Goal: Information Seeking & Learning: Find specific fact

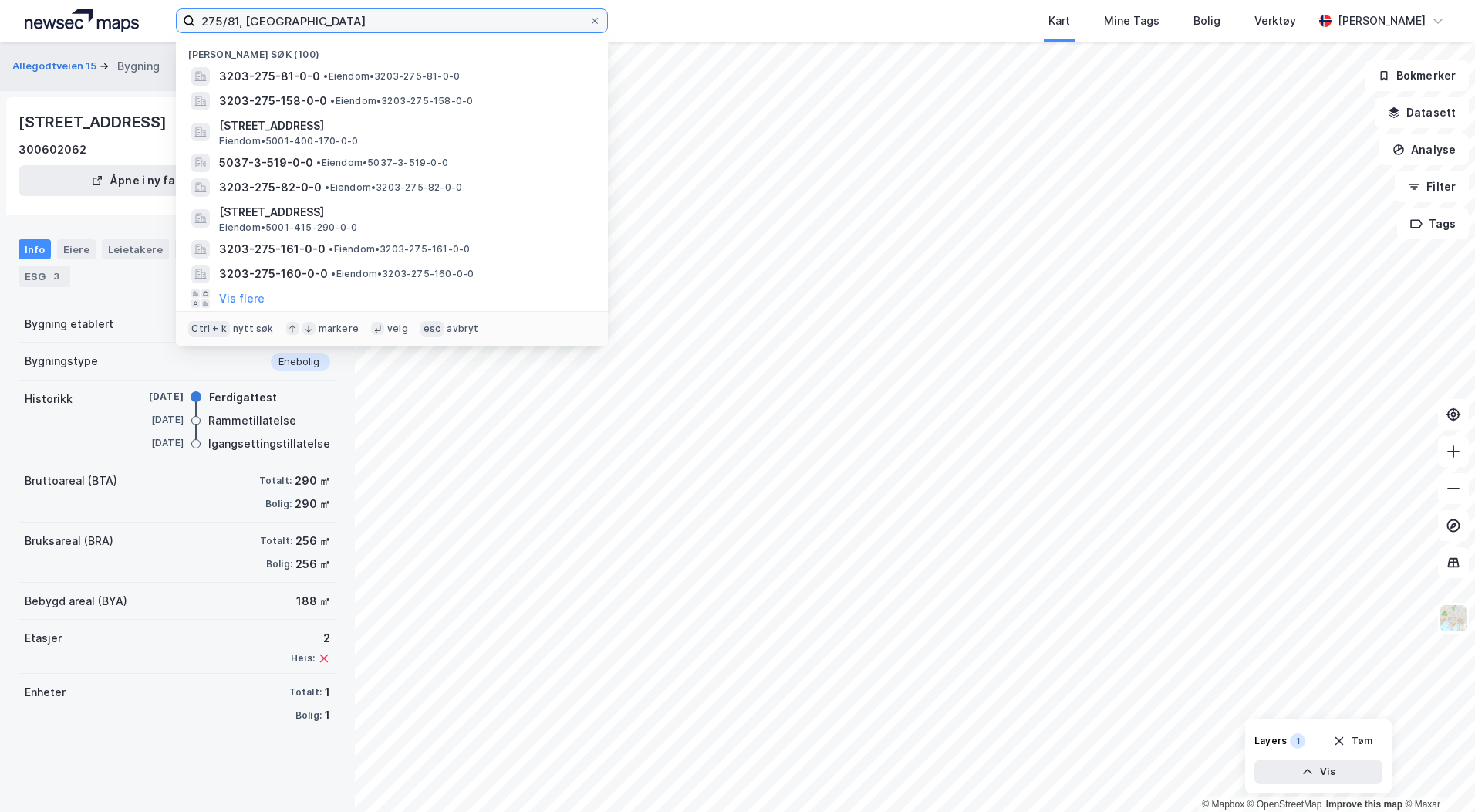
drag, startPoint x: 371, startPoint y: 18, endPoint x: 85, endPoint y: 2, distance: 286.4
click at [105, 1] on div "275/81, asker Nylige søk [PHONE_NUMBER] • Eiendom • 3203-275-81-0-0 3203-275-15…" at bounding box center [737, 21] width 1475 height 42
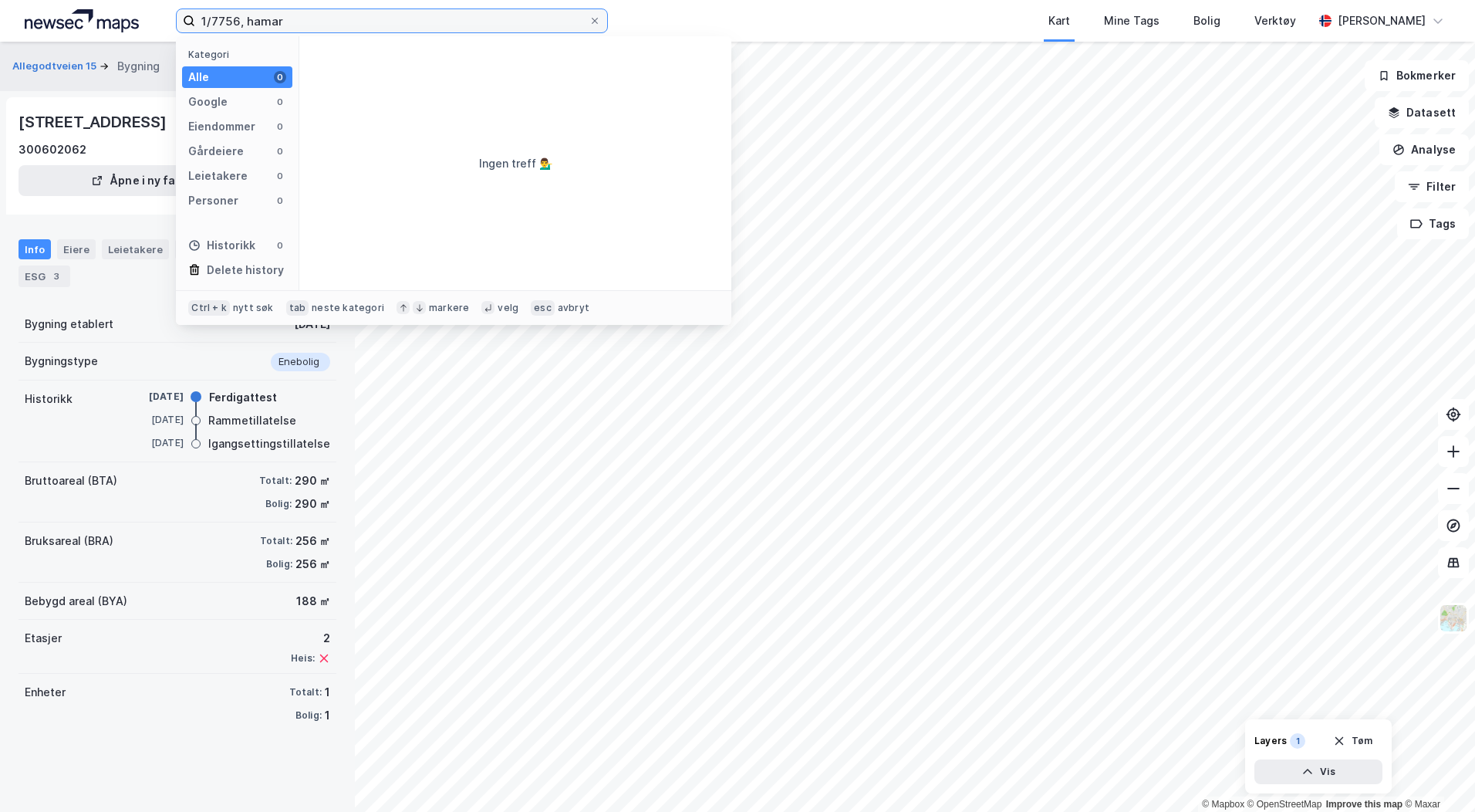
click at [222, 17] on input "1/7756, hamar" at bounding box center [392, 21] width 394 height 24
type input "1/3769, hamar"
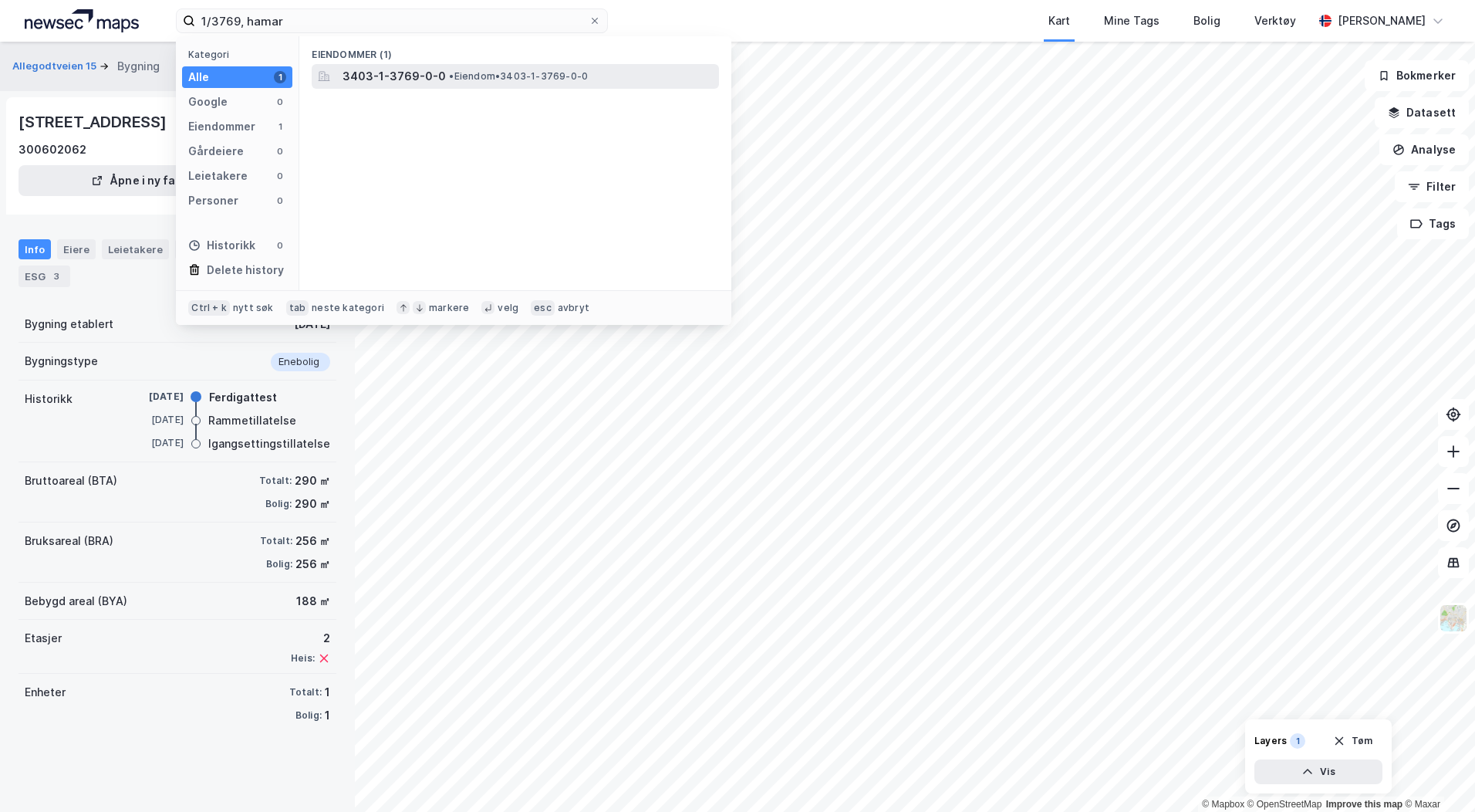
click at [387, 75] on span "3403-1-3769-0-0" at bounding box center [394, 76] width 104 height 18
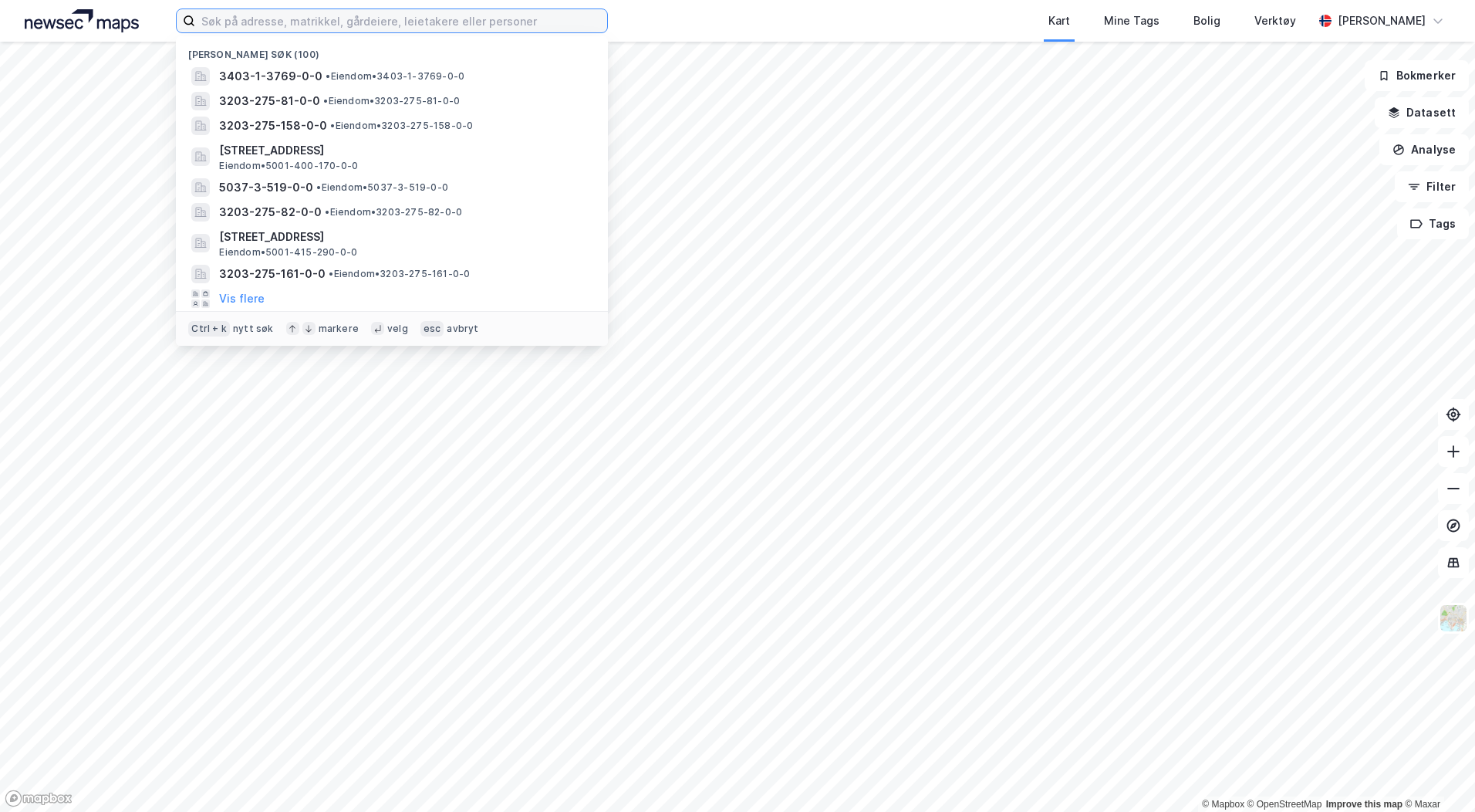
click at [225, 20] on input at bounding box center [401, 21] width 412 height 24
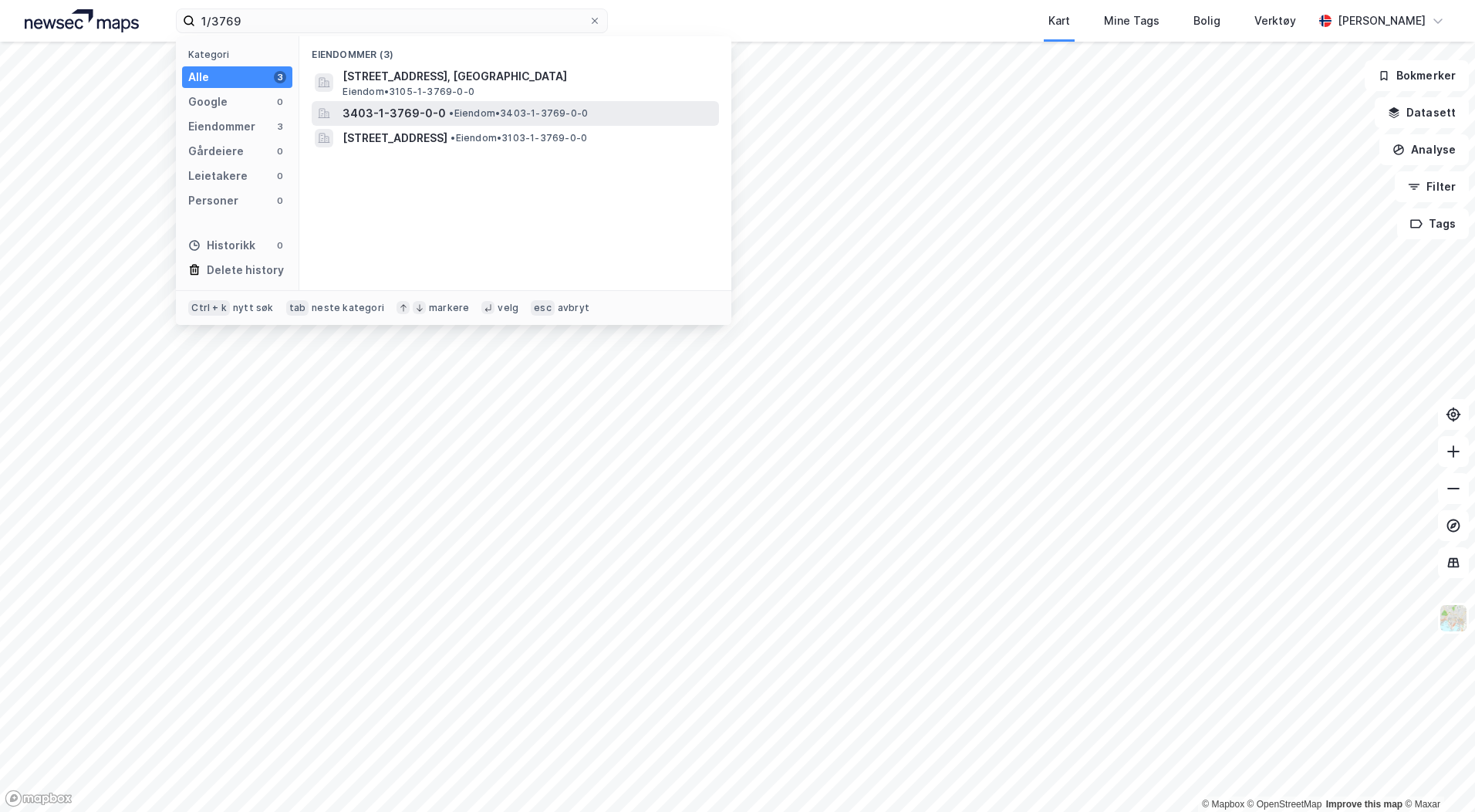
click at [423, 112] on span "3403-1-3769-0-0" at bounding box center [394, 113] width 104 height 18
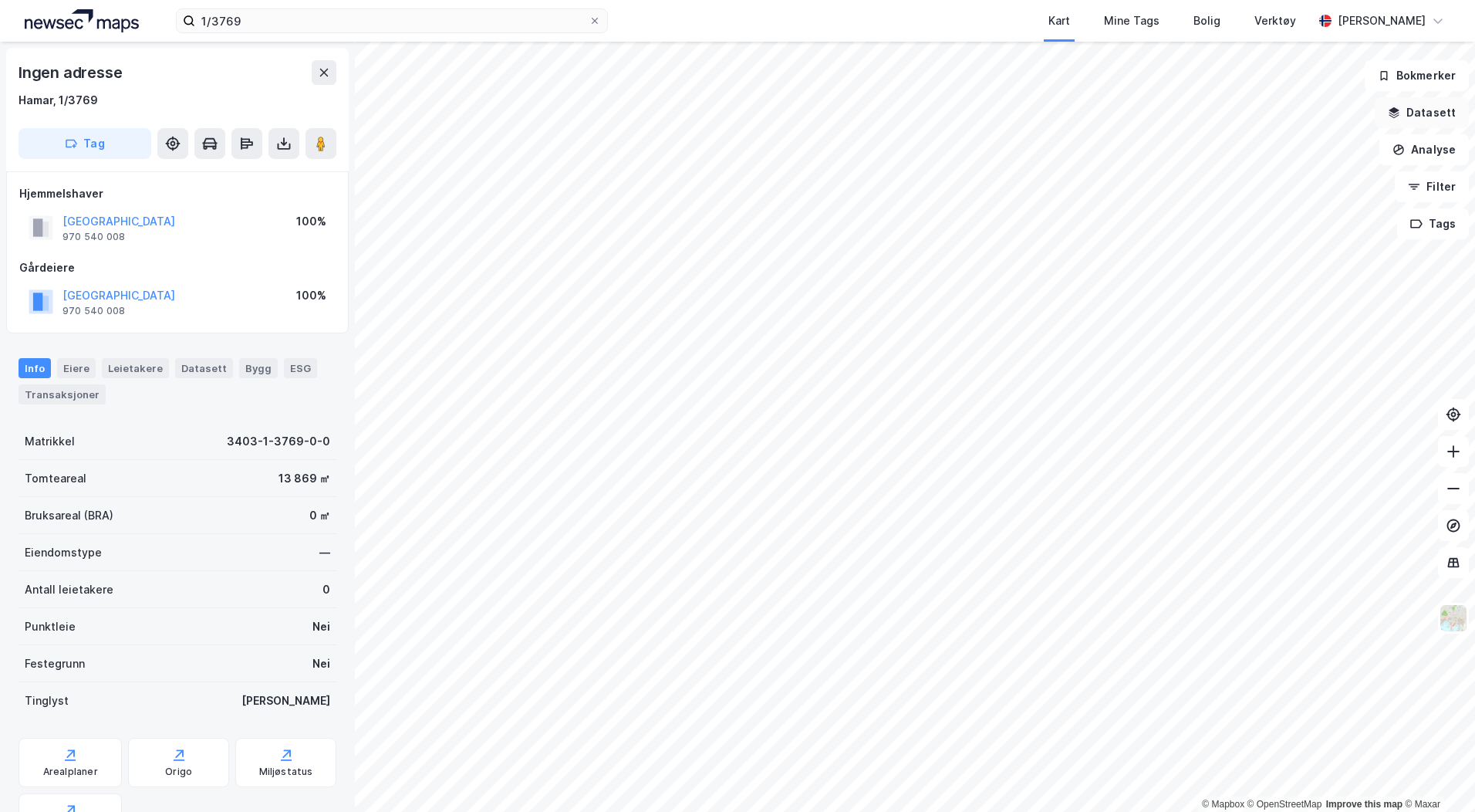
click at [1417, 112] on button "Datasett" at bounding box center [1422, 112] width 94 height 30
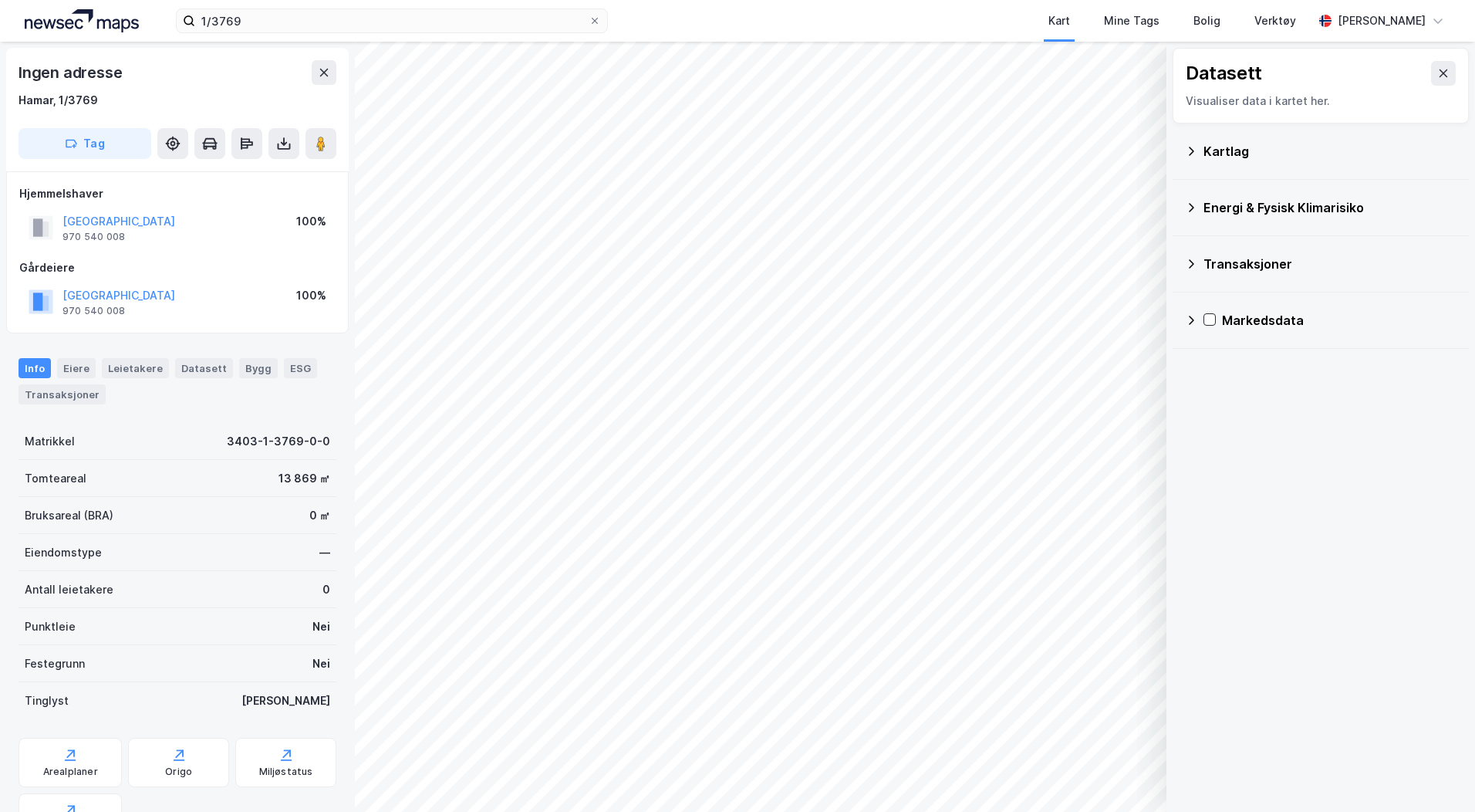
click at [1190, 143] on div "Kartlag" at bounding box center [1321, 151] width 272 height 37
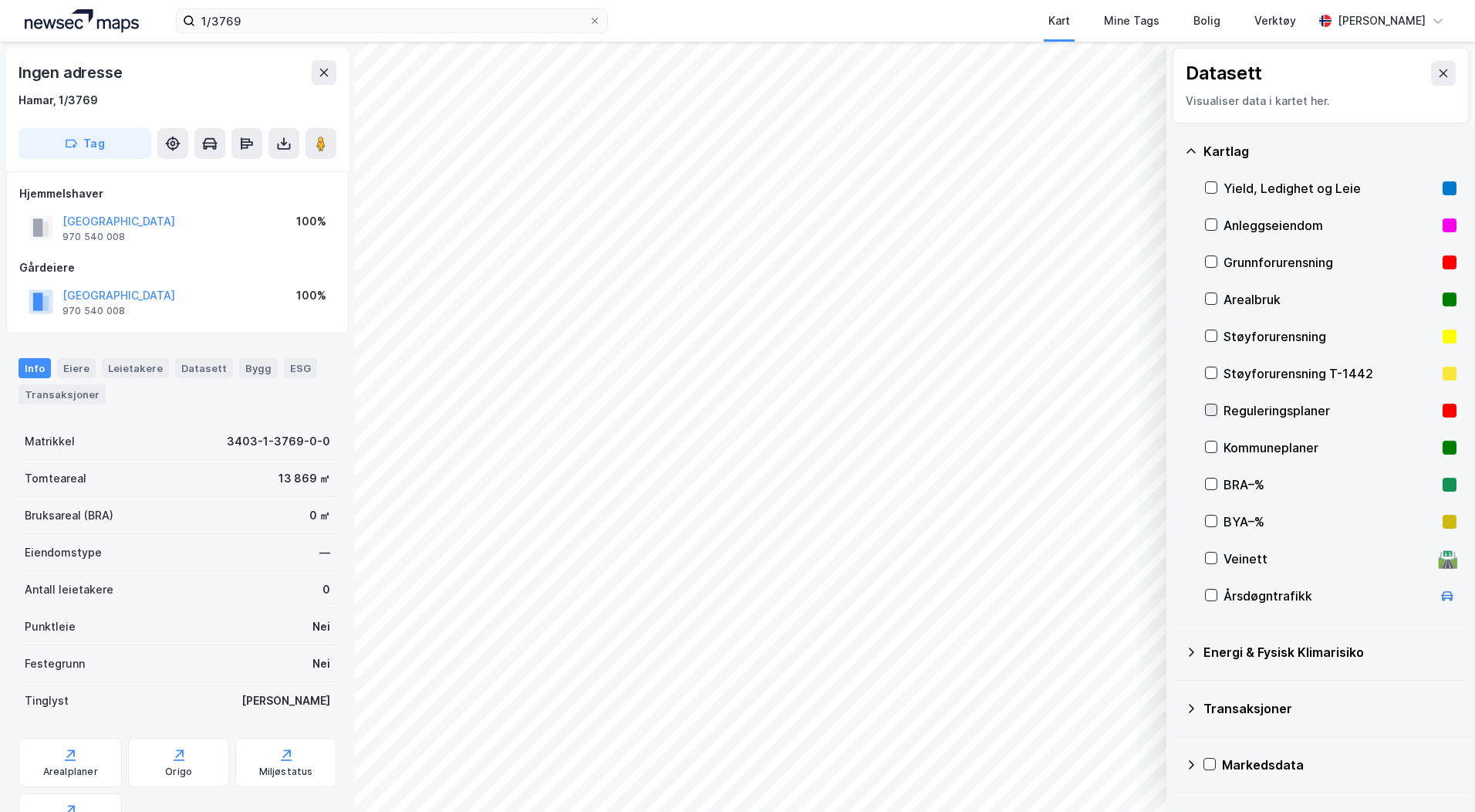
click at [1210, 411] on icon at bounding box center [1212, 410] width 9 height 5
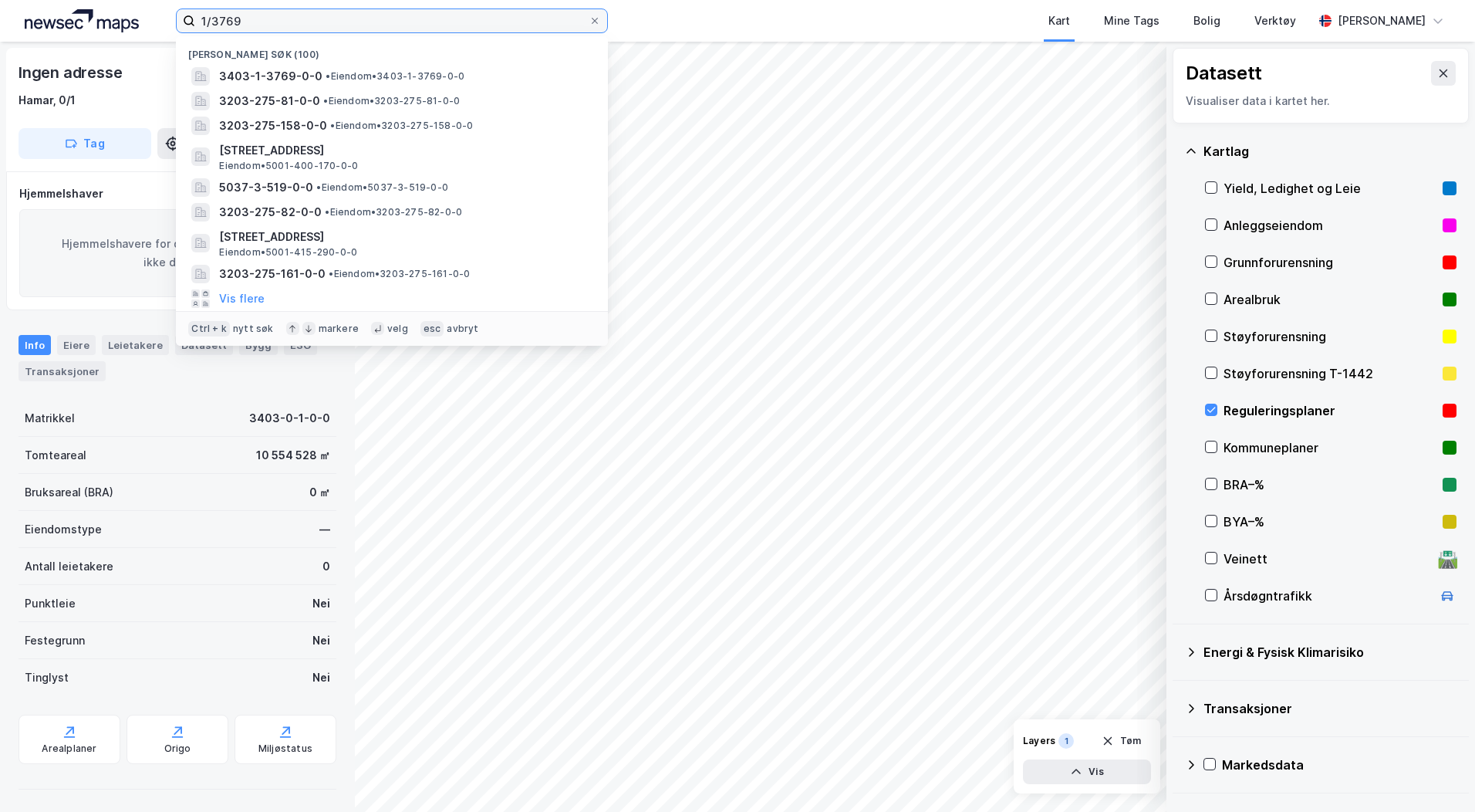
drag, startPoint x: 219, startPoint y: 16, endPoint x: 17, endPoint y: 12, distance: 202.0
click at [76, 12] on div "1/3769 Nylige søk (100) 3403-1-3769-0-0 • Eiendom • 3403-1-3769-0-0 3203-275-81…" at bounding box center [737, 21] width 1475 height 42
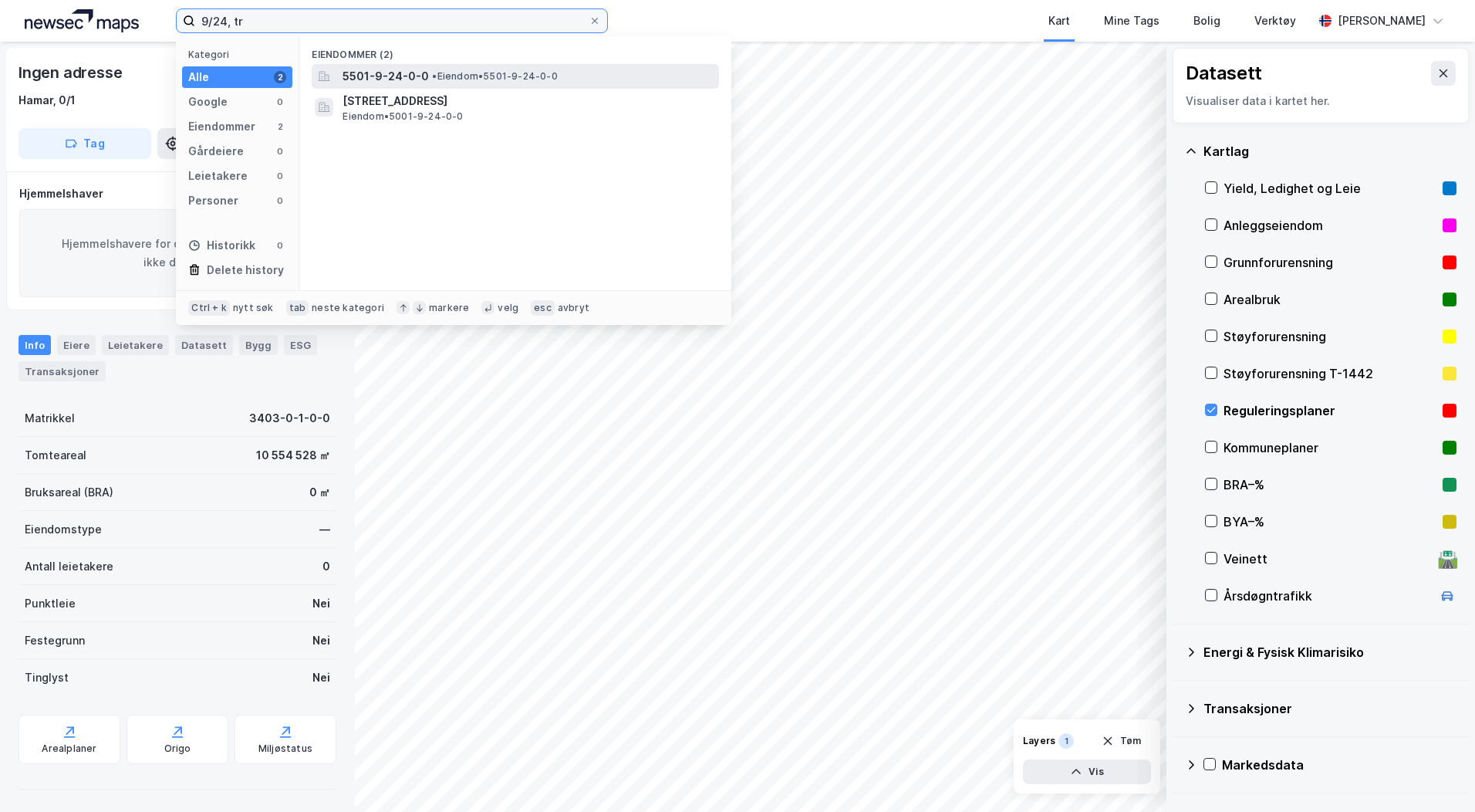
type input "9/24, tr"
click at [365, 76] on span "5501-9-24-0-0" at bounding box center [385, 76] width 86 height 18
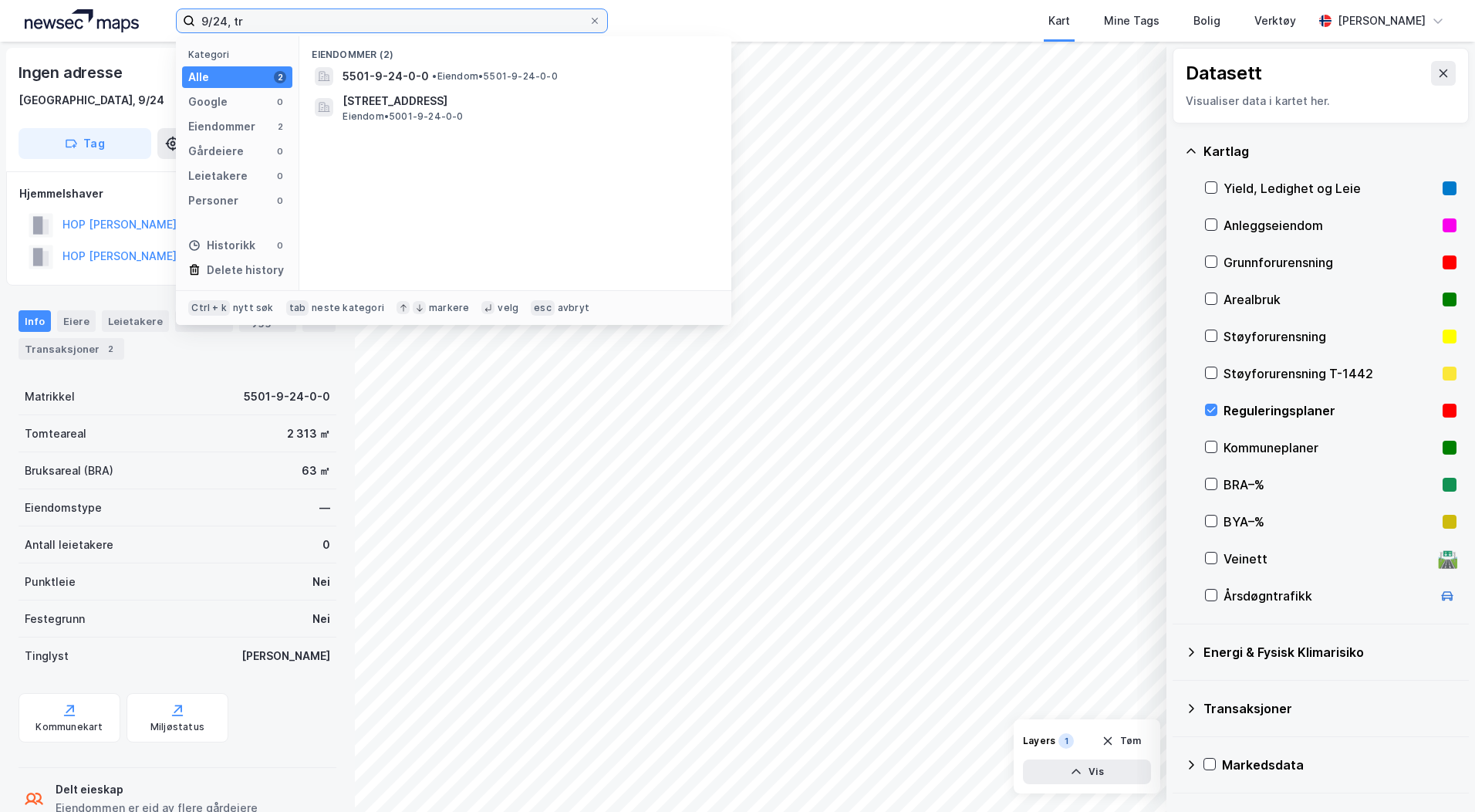
click at [256, 20] on input "9/24, tr" at bounding box center [392, 21] width 394 height 24
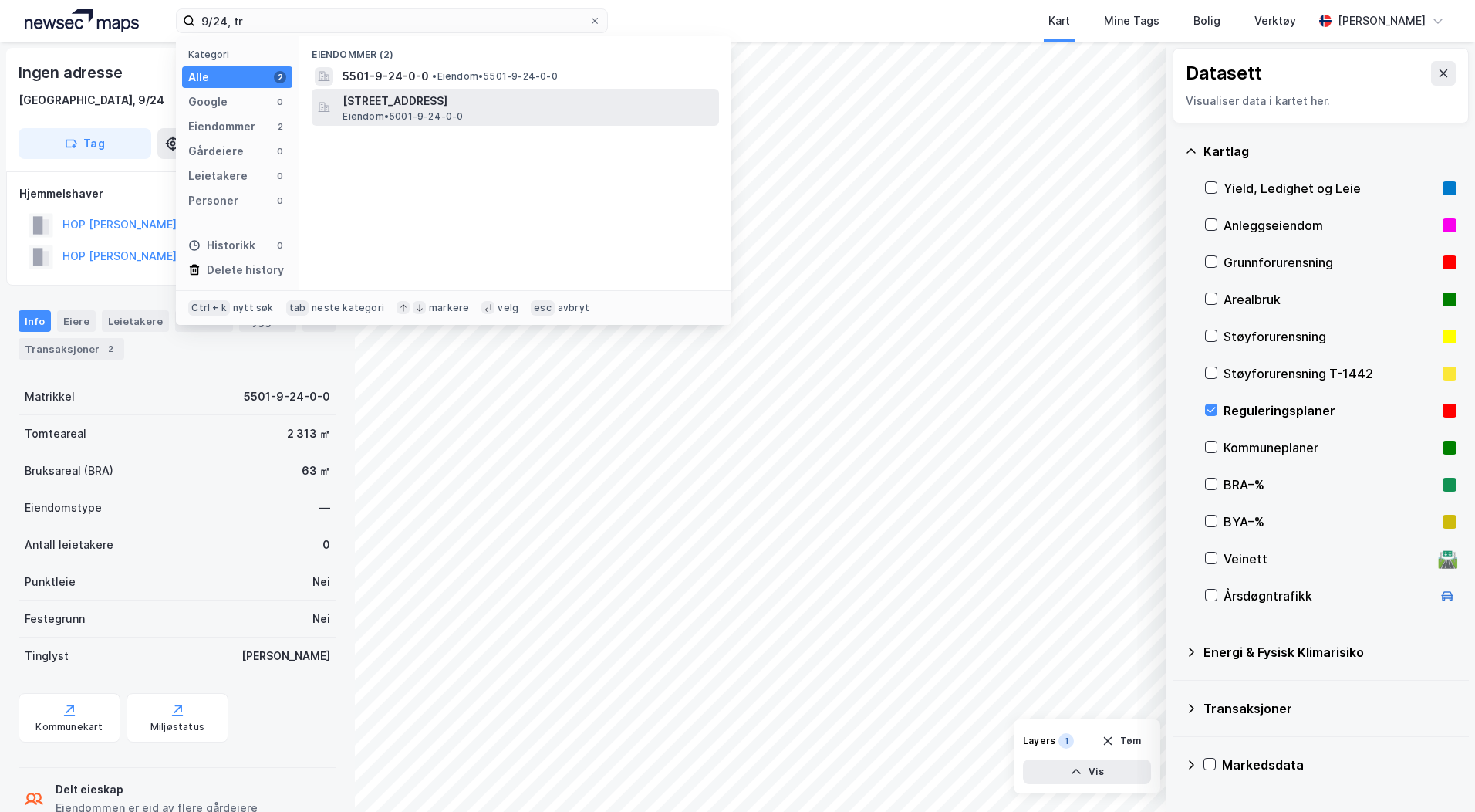
click at [379, 101] on span "Innherredsveien 71, 7068, TRONDHEIM, TRONDHEIM" at bounding box center [527, 100] width 370 height 18
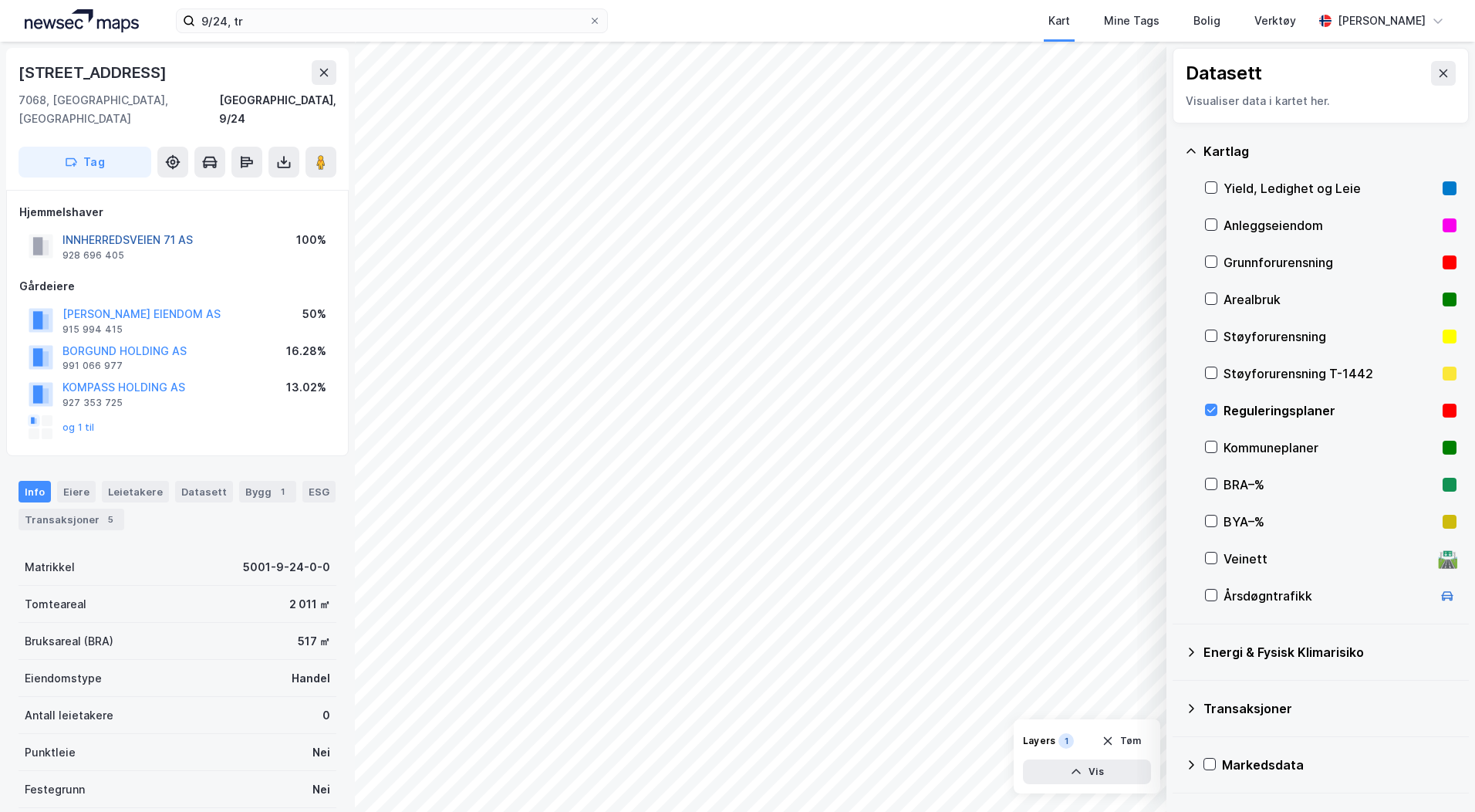
click at [0, 0] on button "INNHERREDSVEIEN 71 AS" at bounding box center [0, 0] width 0 height 0
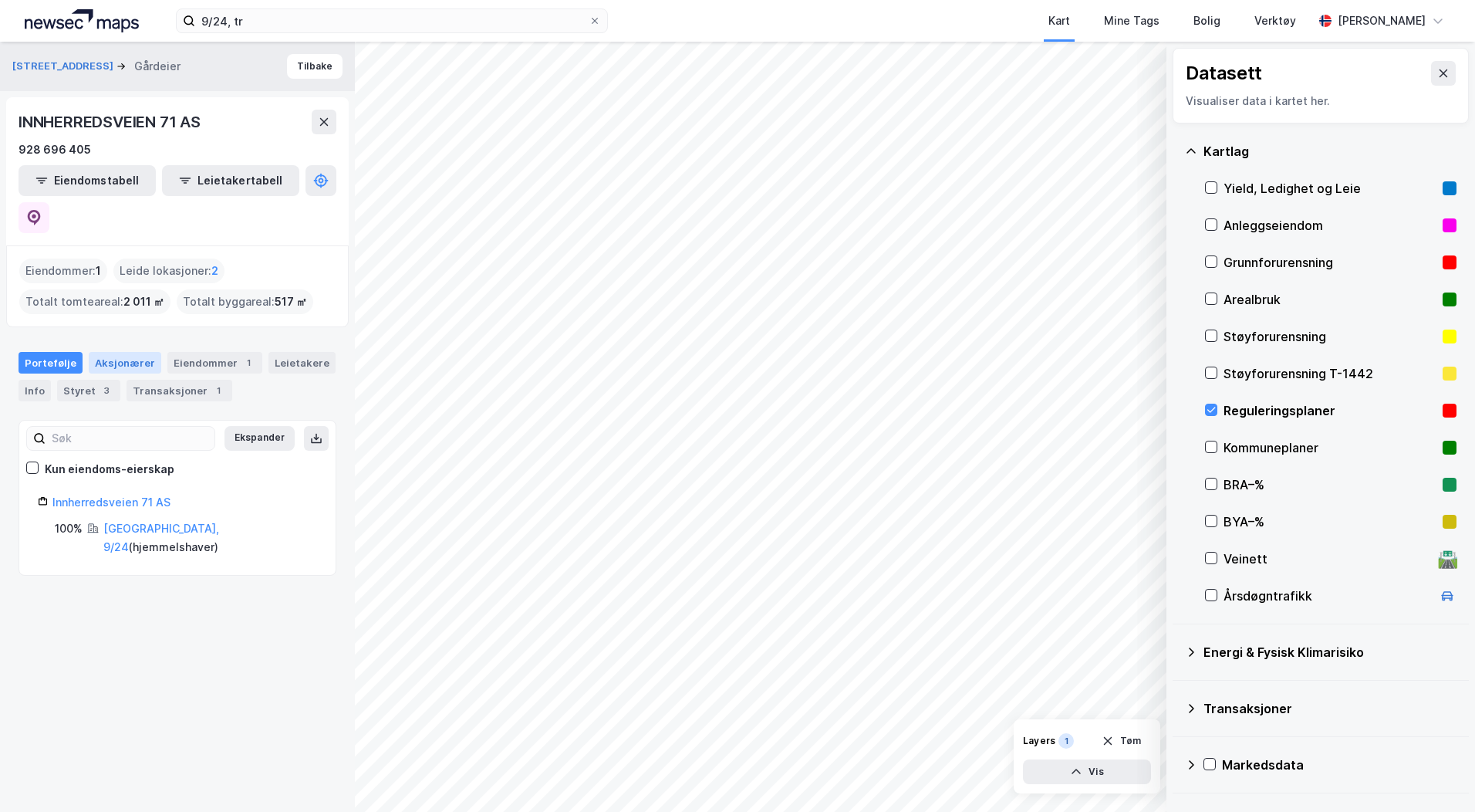
click at [103, 352] on div "Aksjonærer" at bounding box center [125, 362] width 72 height 22
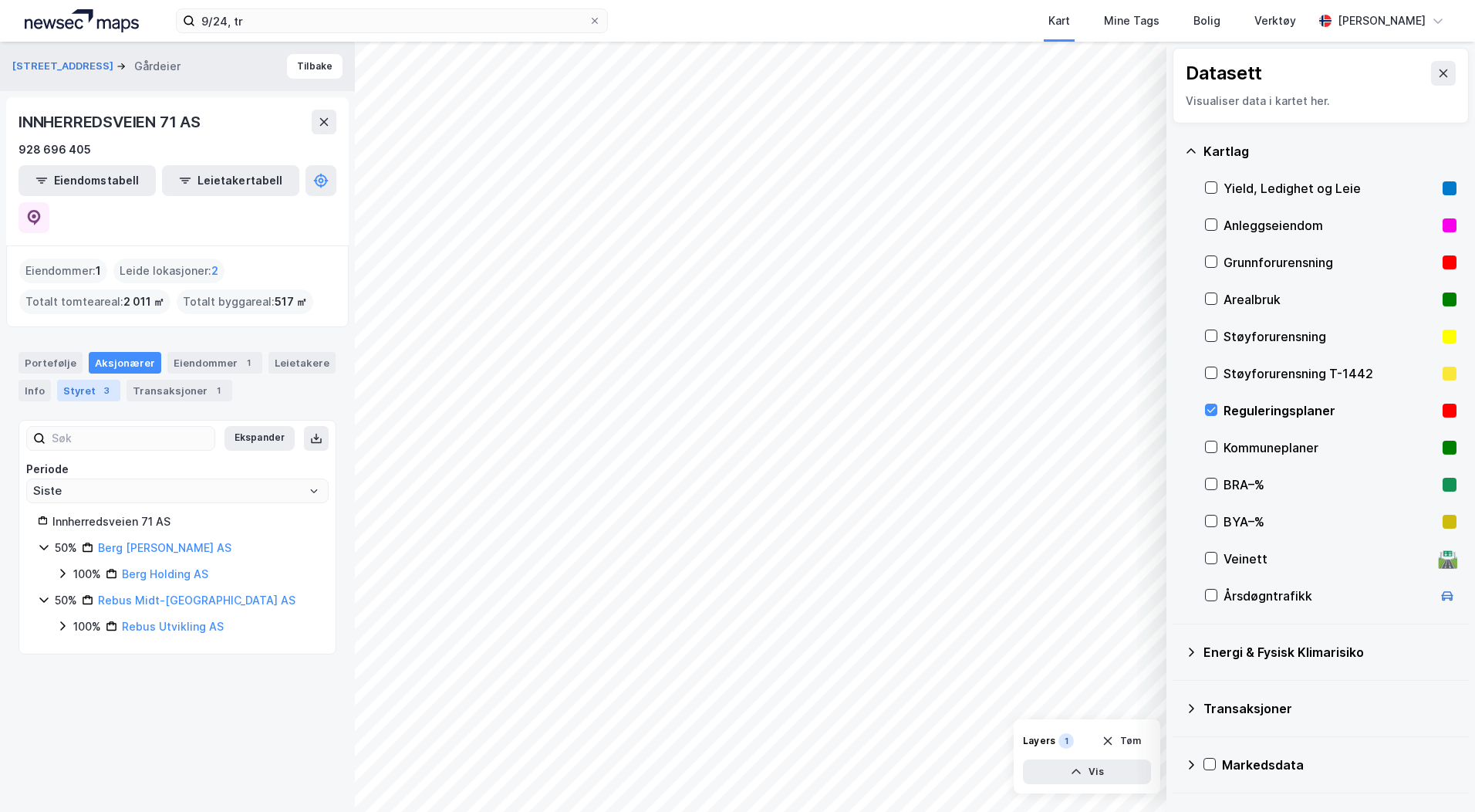
click at [72, 380] on div "Styret 3" at bounding box center [89, 390] width 64 height 22
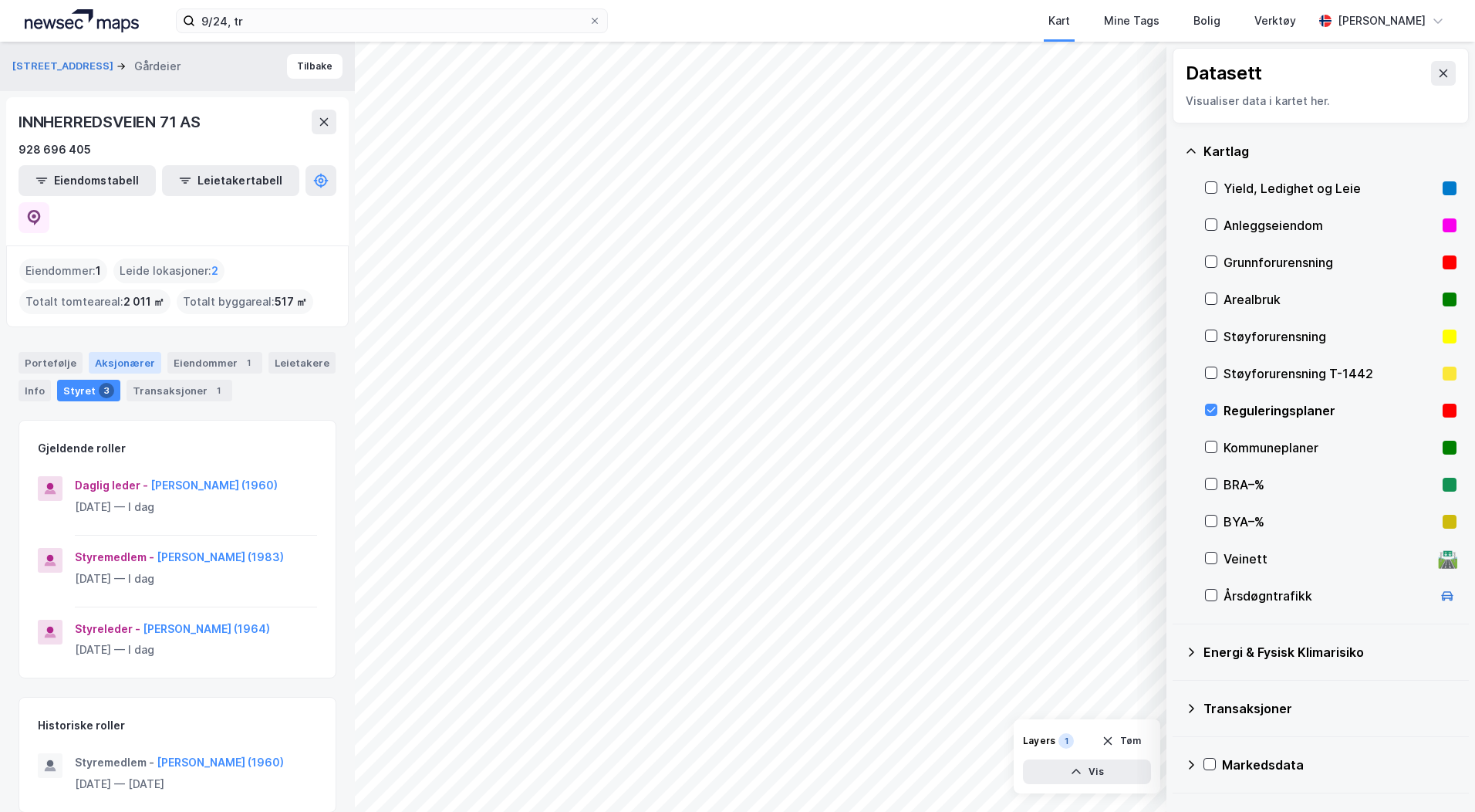
click at [108, 352] on div "Aksjonærer" at bounding box center [125, 362] width 72 height 22
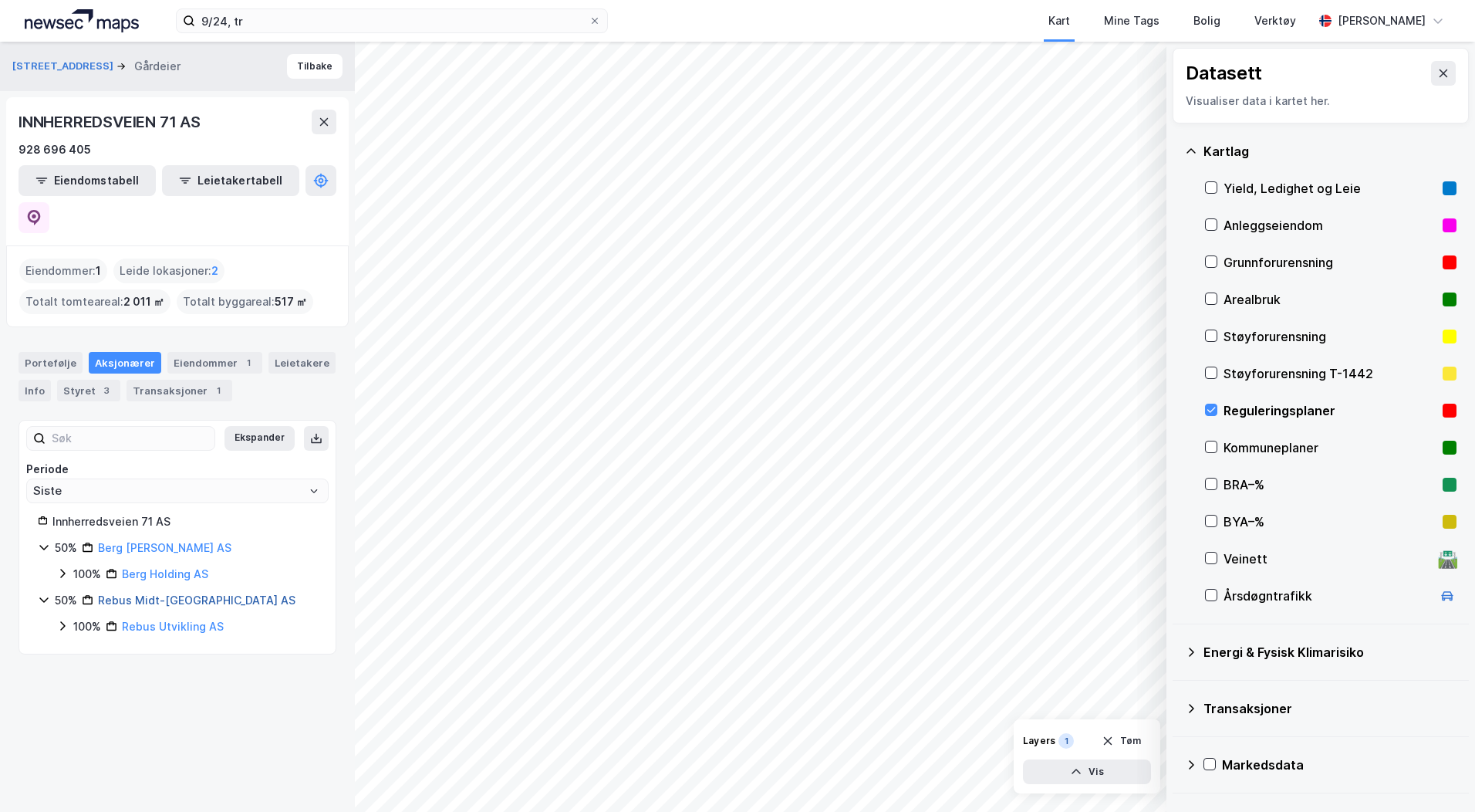
click at [153, 593] on link "Rebus Midt-norge AS" at bounding box center [196, 599] width 198 height 13
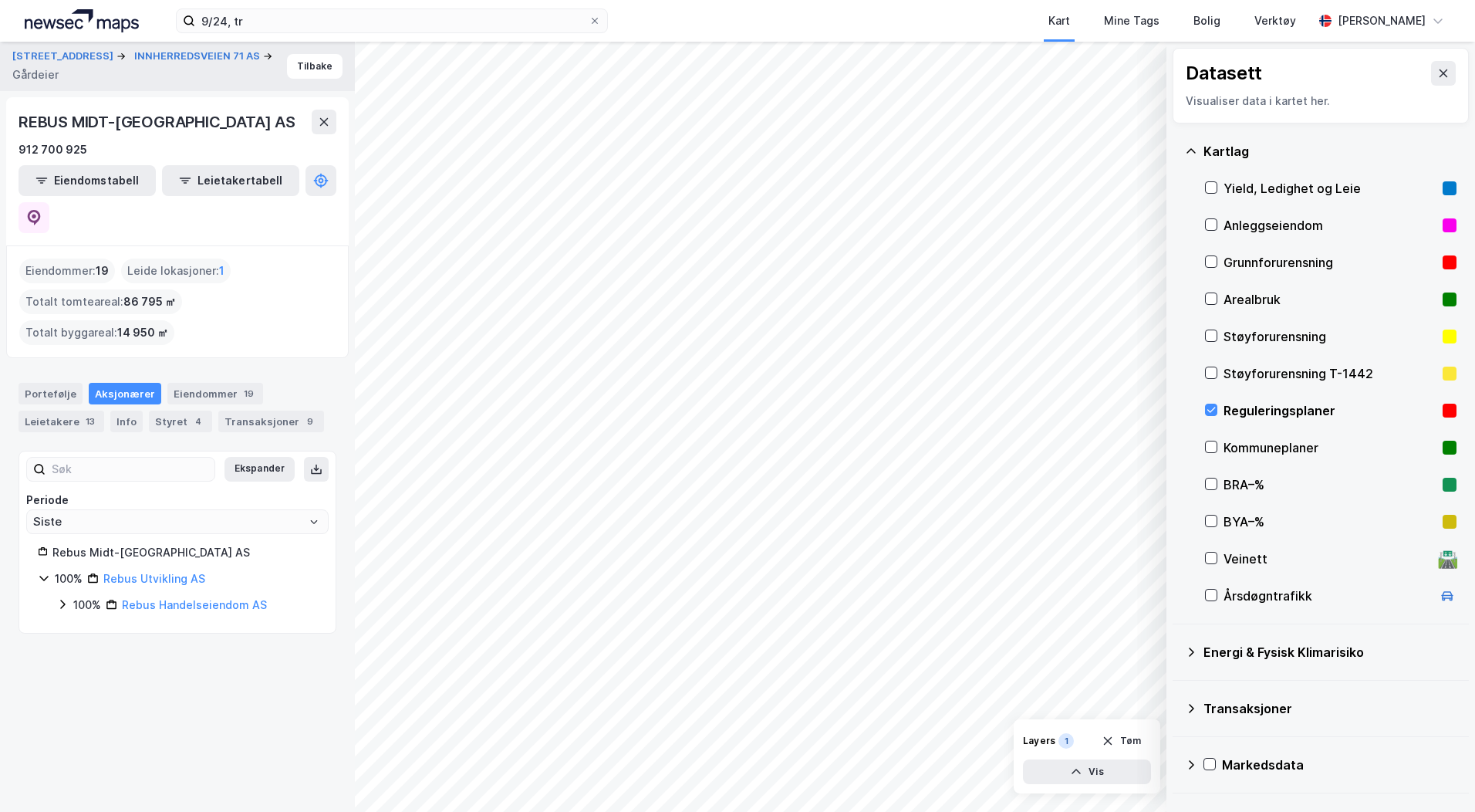
click at [121, 596] on div "100% Rebus Handelseiendom AS" at bounding box center [195, 605] width 244 height 18
click at [151, 624] on link "Reitan Eiendom AS" at bounding box center [193, 630] width 105 height 13
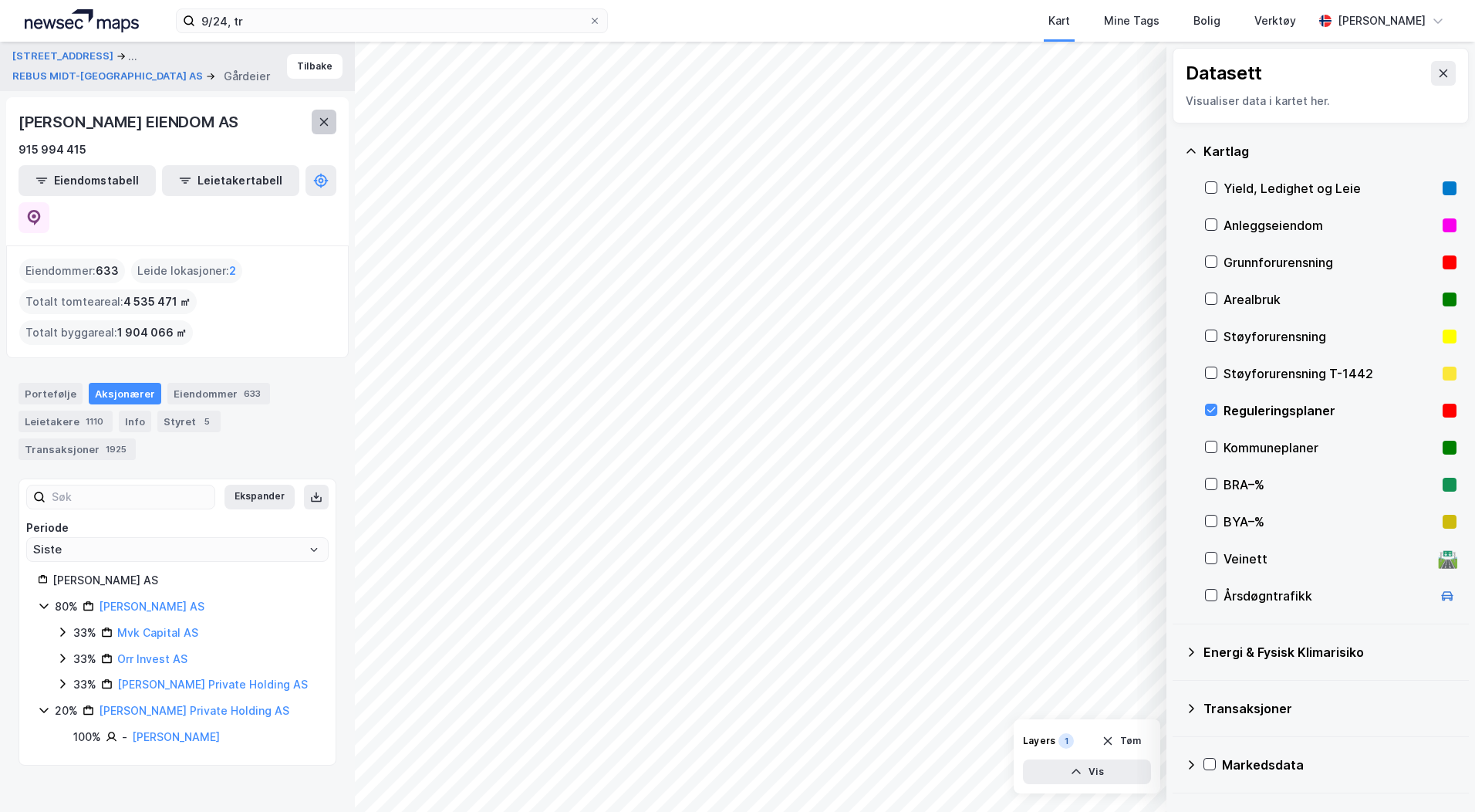
click at [319, 120] on icon at bounding box center [324, 122] width 12 height 12
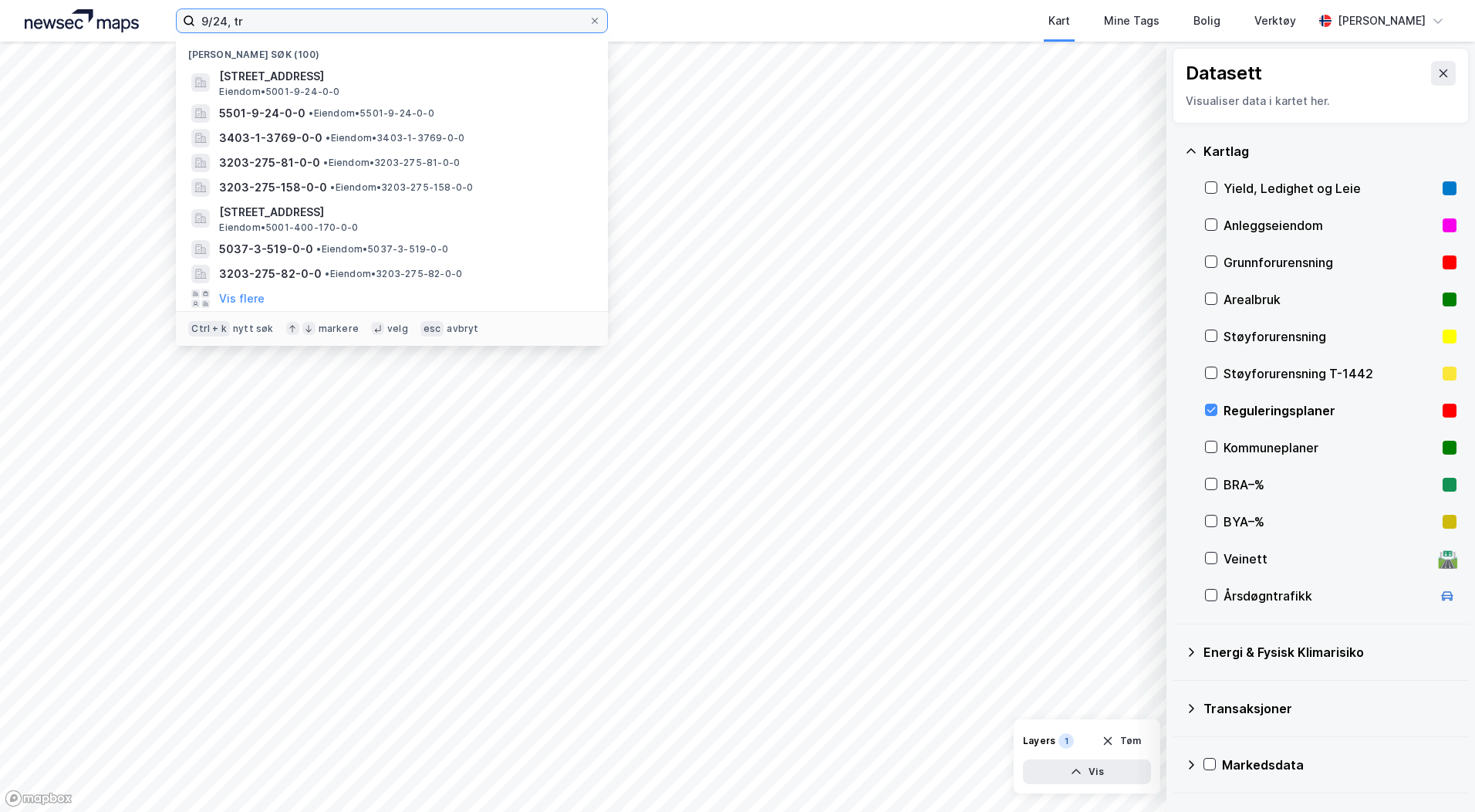
click at [276, 21] on input "9/24, tr" at bounding box center [392, 21] width 394 height 24
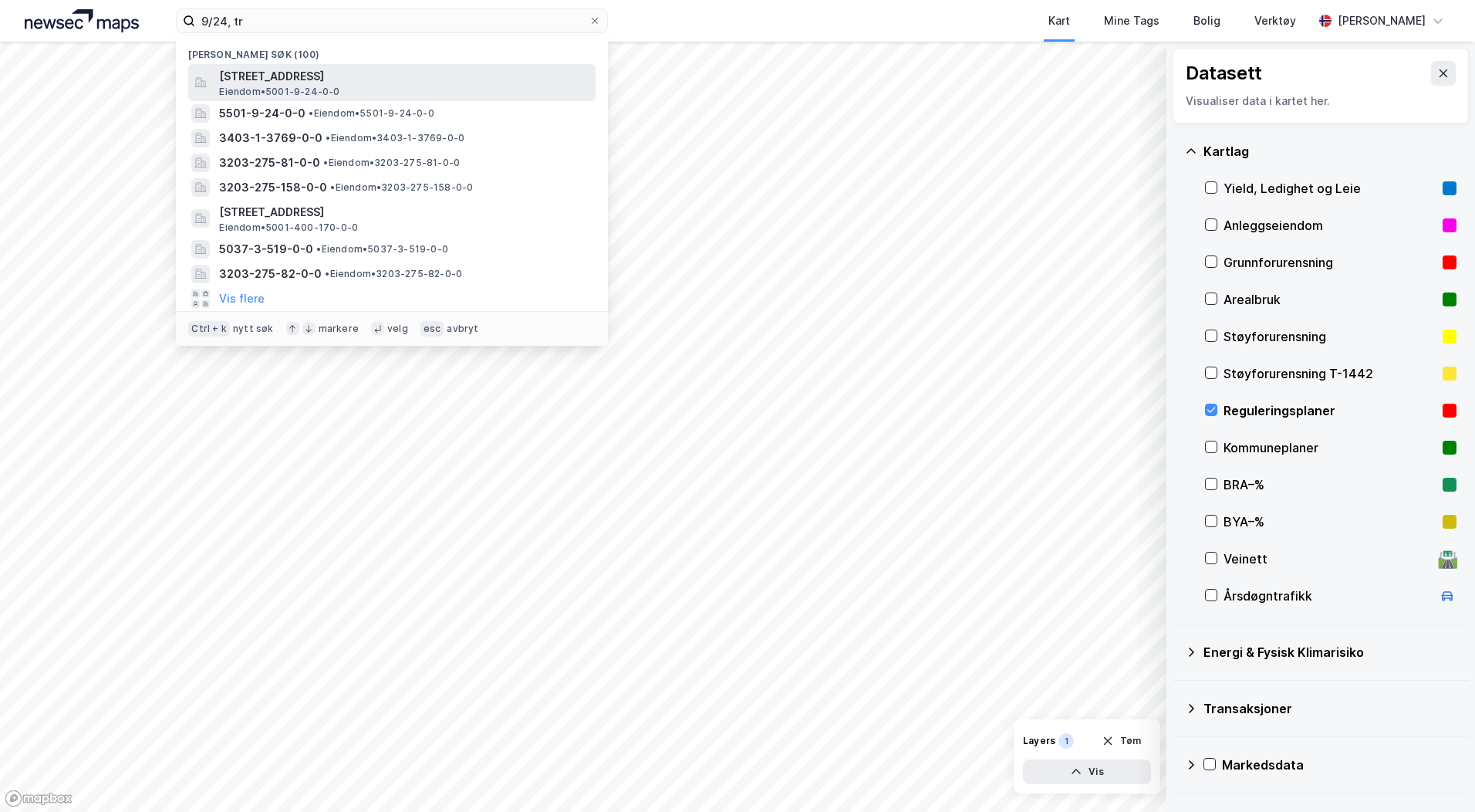
click at [267, 80] on span "Innherredsveien 71, 7068, TRONDHEIM, TRONDHEIM" at bounding box center [404, 76] width 370 height 18
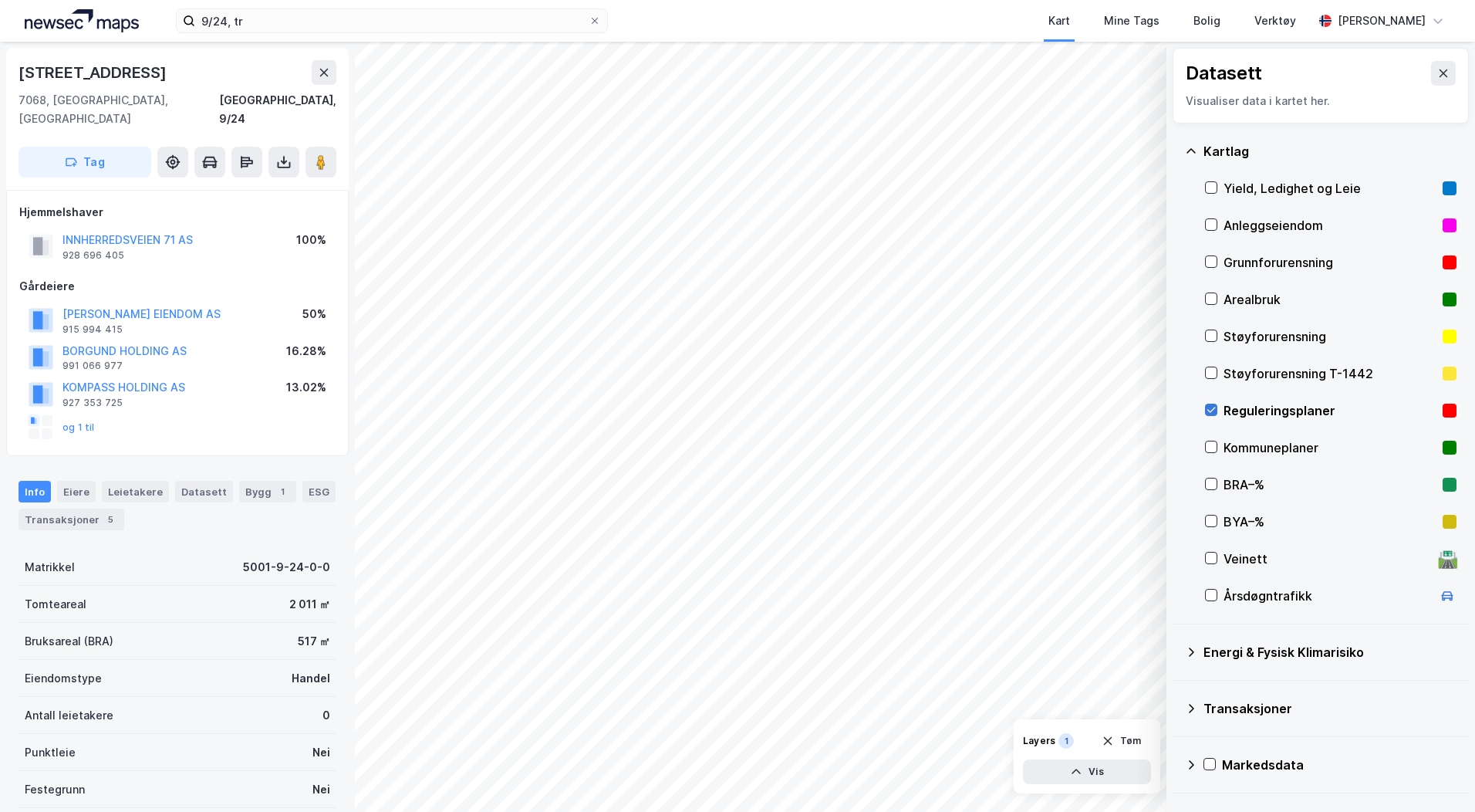
click at [1210, 408] on icon at bounding box center [1211, 409] width 10 height 10
click at [1438, 70] on icon at bounding box center [1444, 73] width 12 height 12
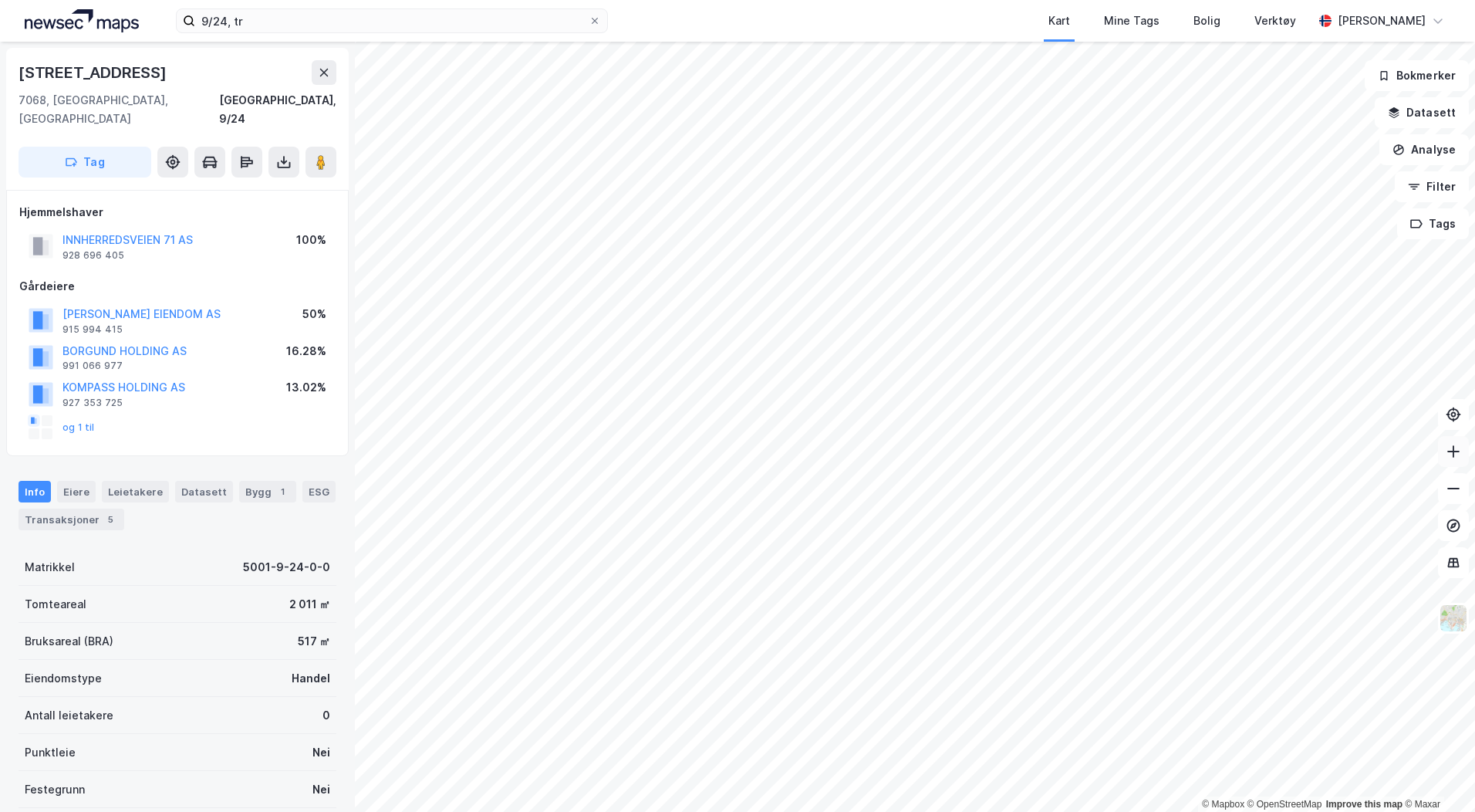
click at [1451, 457] on icon at bounding box center [1454, 451] width 16 height 16
click at [0, 0] on button "og 1 til" at bounding box center [0, 0] width 0 height 0
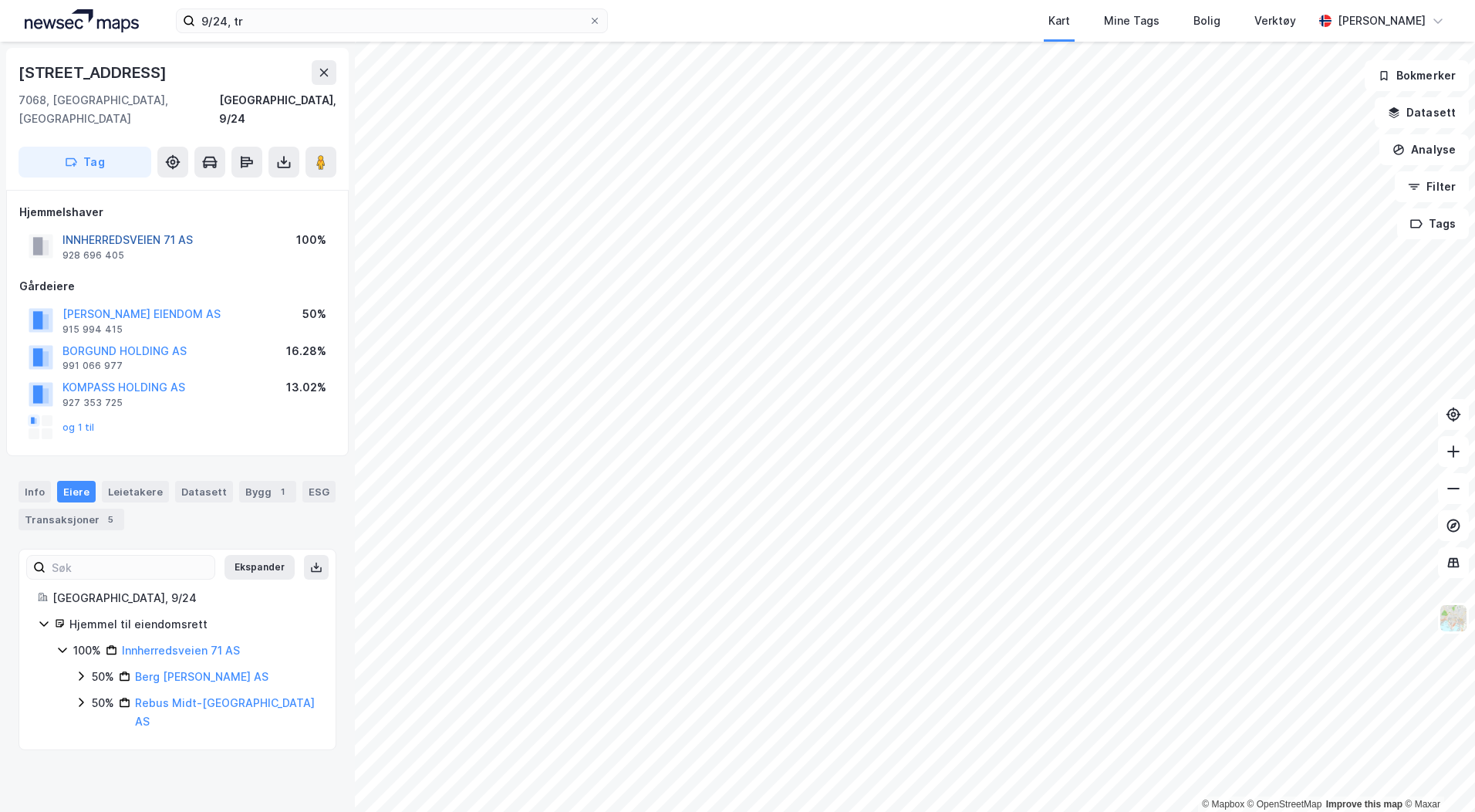
click at [0, 0] on button "INNHERREDSVEIEN 71 AS" at bounding box center [0, 0] width 0 height 0
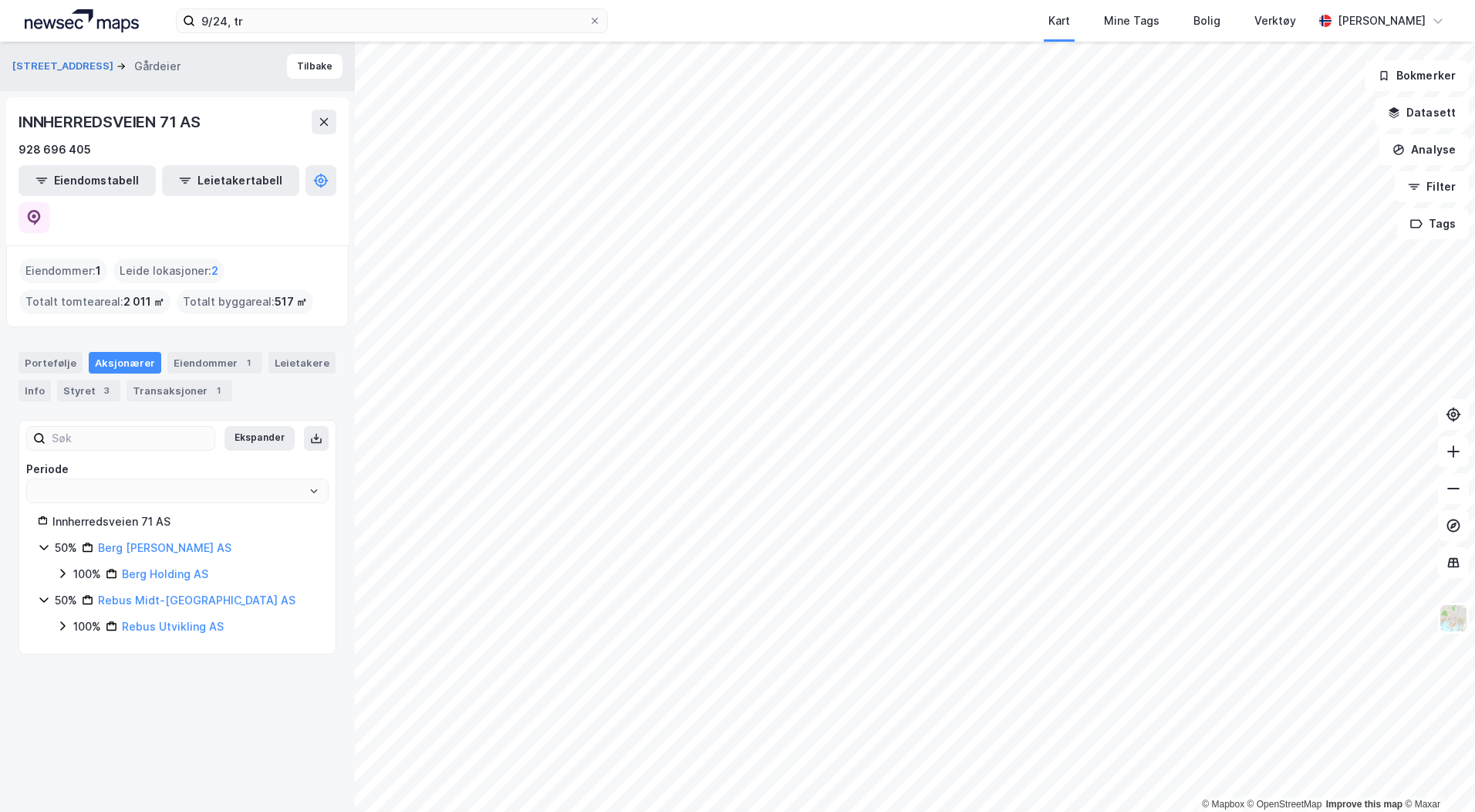
type input "Siste"
